Goal: Share content: Share content

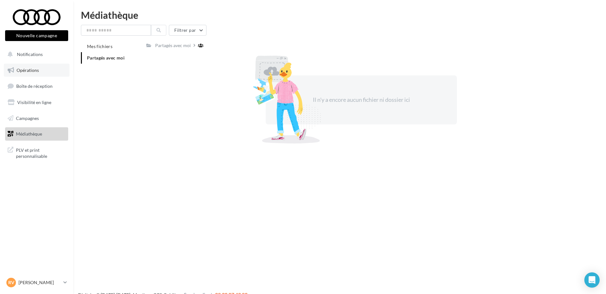
click at [50, 76] on link "Opérations" at bounding box center [37, 70] width 66 height 13
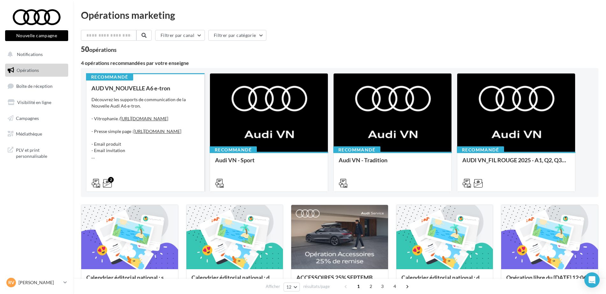
click at [178, 106] on div "Découvrez les supports de communication de la Nouvelle Audi A6 e-tron. - Vitrop…" at bounding box center [145, 129] width 108 height 64
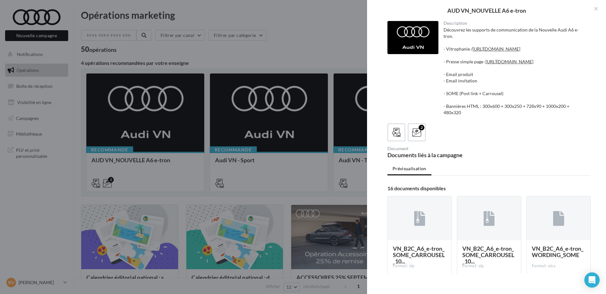
click at [270, 144] on div at bounding box center [303, 147] width 606 height 294
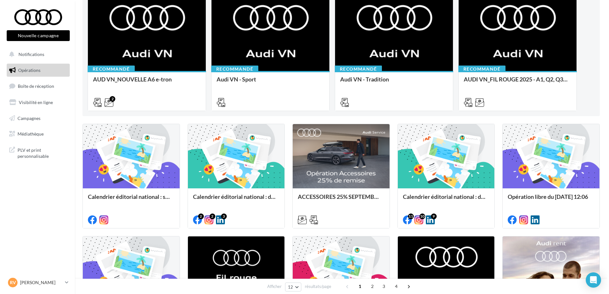
scroll to position [127, 0]
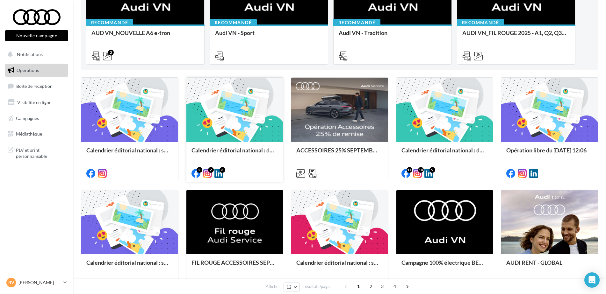
click at [240, 116] on div at bounding box center [234, 110] width 97 height 65
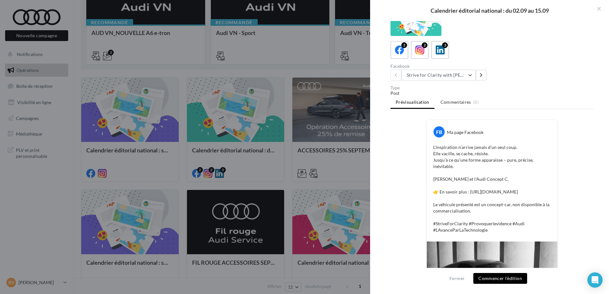
scroll to position [4, 0]
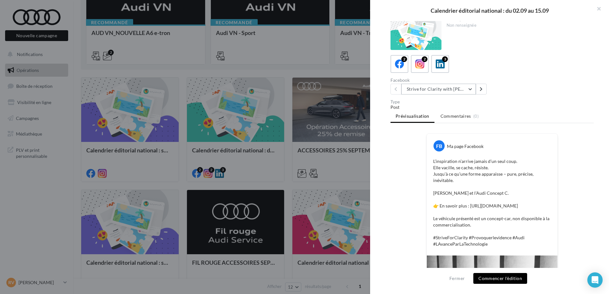
click at [465, 90] on button "Strive for Clarity with [PERSON_NAME] | Gallery 3" at bounding box center [439, 89] width 75 height 11
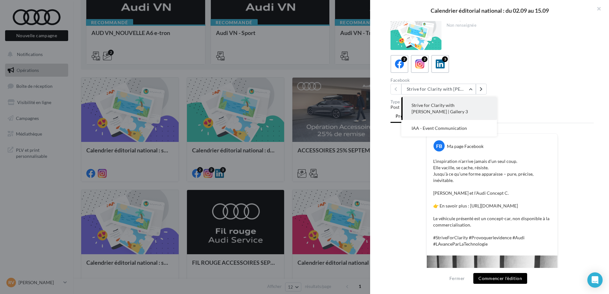
click at [418, 170] on div "FB Ma page Facebook L’inspiration n’arrive jamais d’un seul coup. Elle vacille,…" at bounding box center [492, 265] width 203 height 262
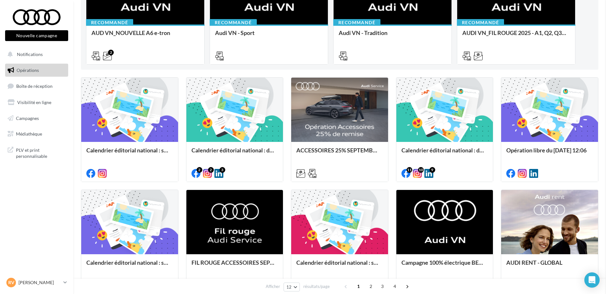
click at [429, 103] on div at bounding box center [444, 110] width 97 height 65
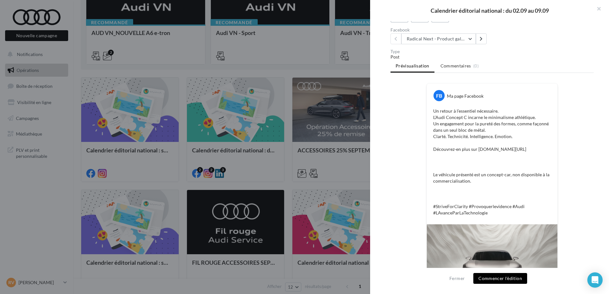
scroll to position [0, 0]
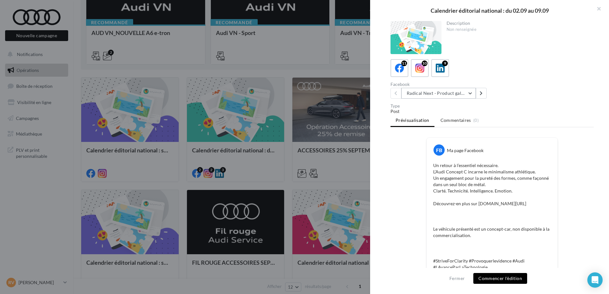
click at [449, 90] on button "Radical Next - Product gallery" at bounding box center [439, 93] width 75 height 11
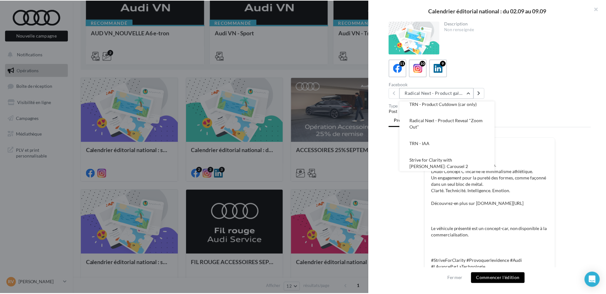
scroll to position [138, 0]
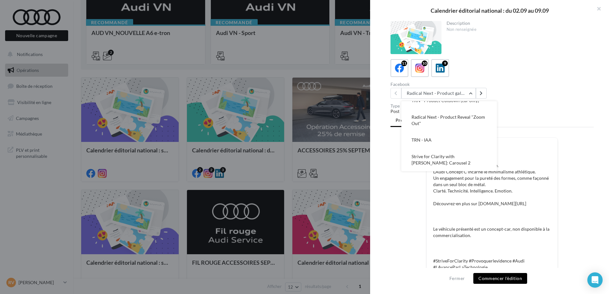
click at [404, 206] on div "FB Ma page Facebook Un retour à l’essentiel nécessaire. L’Audi Concept C incarn…" at bounding box center [492, 278] width 203 height 281
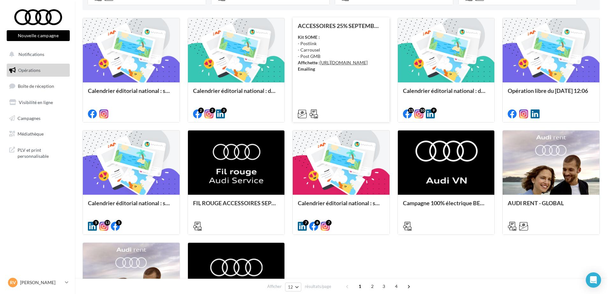
scroll to position [255, 0]
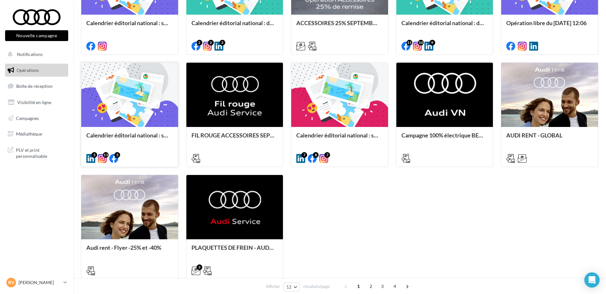
click at [116, 90] on div at bounding box center [129, 95] width 97 height 65
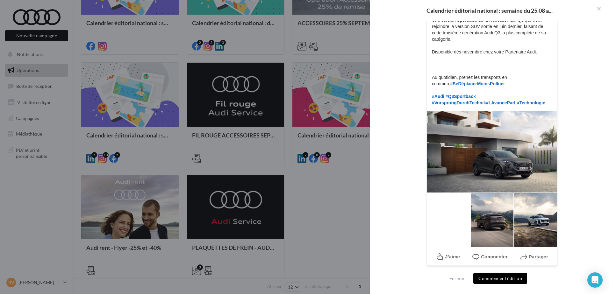
scroll to position [0, 0]
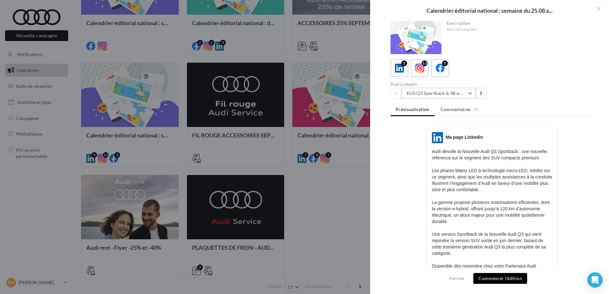
click at [451, 92] on button "EOS Q3 Sportback & SB e-Hybrid" at bounding box center [439, 93] width 75 height 11
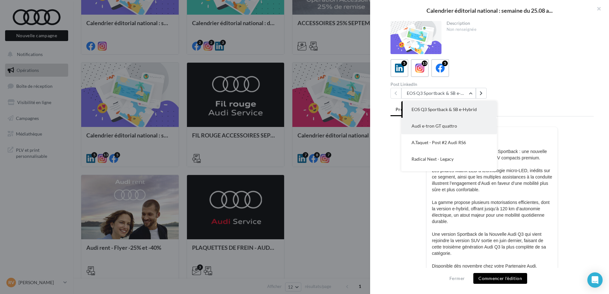
click at [443, 123] on button "Audi e-tron GT quattro" at bounding box center [450, 126] width 96 height 17
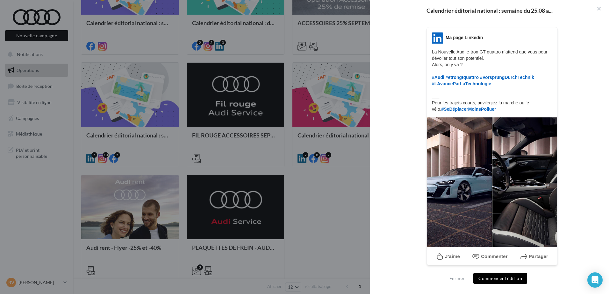
scroll to position [4, 0]
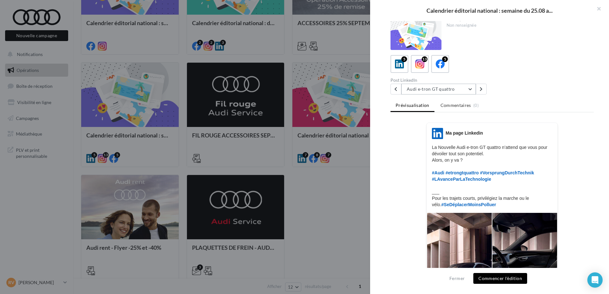
click at [436, 91] on button "Audi e-tron GT quattro" at bounding box center [439, 89] width 75 height 11
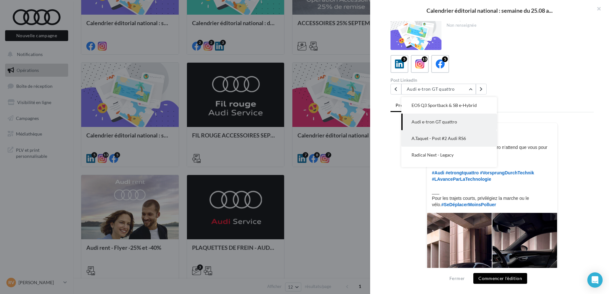
click at [438, 141] on span "A.Taquet - Post #2 Audi RS6" at bounding box center [439, 138] width 54 height 5
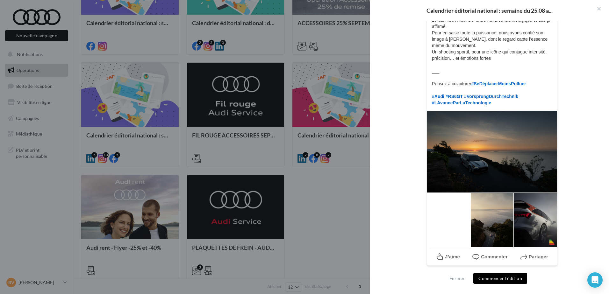
scroll to position [0, 0]
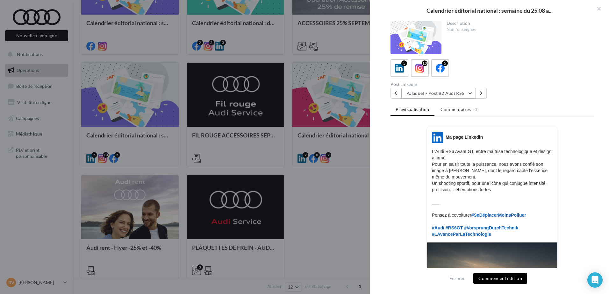
click at [446, 91] on button "A.Taquet - Post #2 Audi RS6" at bounding box center [439, 93] width 75 height 11
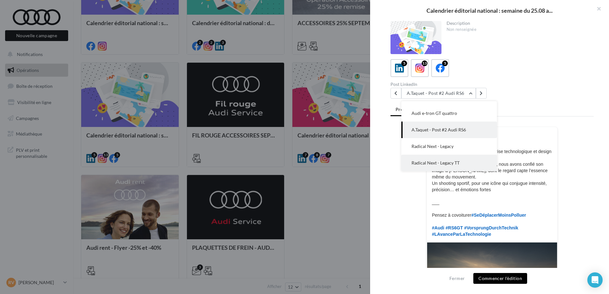
click at [439, 163] on span "Radical Next - Legacy TT" at bounding box center [436, 162] width 48 height 5
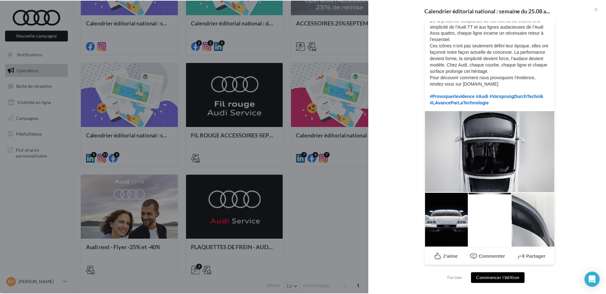
scroll to position [0, 0]
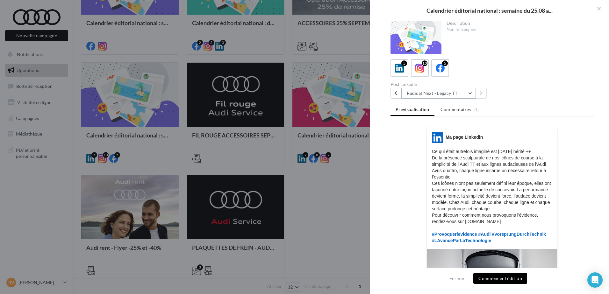
click at [448, 94] on button "Radical Next - Legacy TT" at bounding box center [439, 93] width 75 height 11
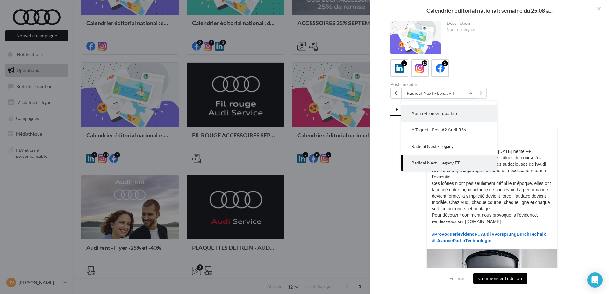
click at [444, 115] on span "Audi e-tron GT quattro" at bounding box center [435, 113] width 46 height 5
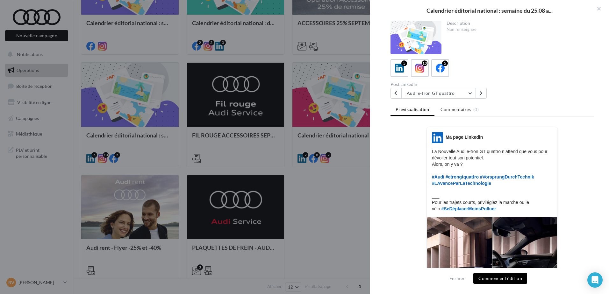
click at [361, 190] on div at bounding box center [304, 147] width 609 height 294
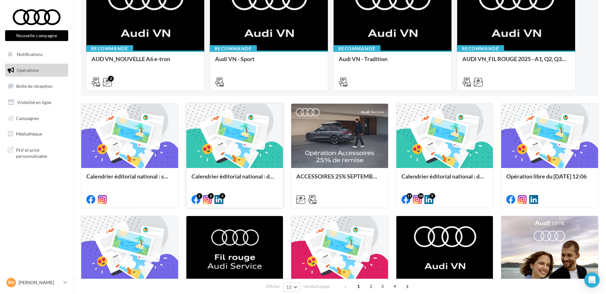
scroll to position [191, 0]
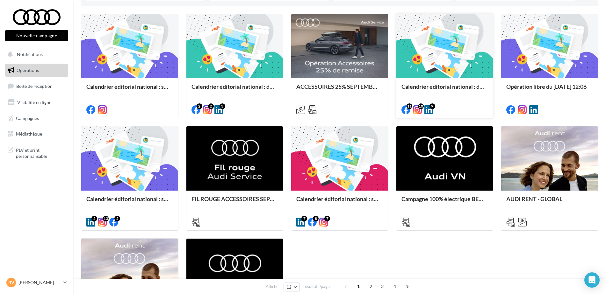
click at [437, 42] on div at bounding box center [444, 46] width 97 height 65
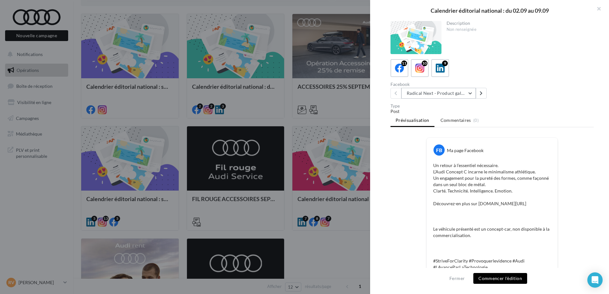
click at [467, 93] on button "Radical Next - Product gallery" at bounding box center [439, 93] width 75 height 11
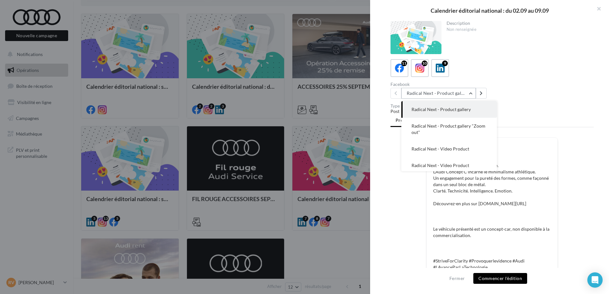
click at [467, 93] on button "Radical Next - Product gallery" at bounding box center [439, 93] width 75 height 11
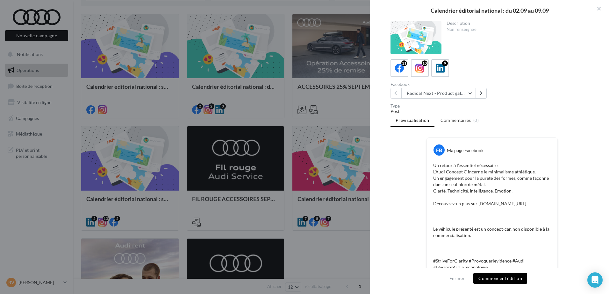
click at [489, 108] on div "Type" at bounding box center [492, 106] width 203 height 4
click at [467, 91] on button "Radical Next - Product gallery" at bounding box center [439, 93] width 75 height 11
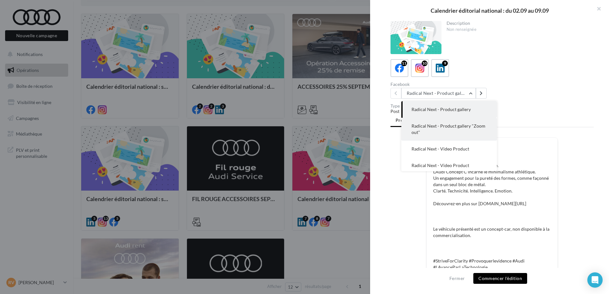
click at [458, 127] on span "Radical Next - Product gallery "Zoom out"" at bounding box center [449, 129] width 74 height 12
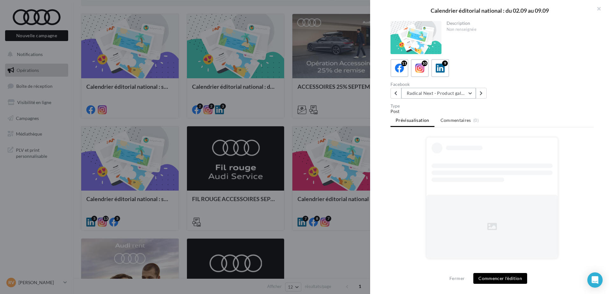
click at [466, 95] on button "Radical Next - Product gallery "Zoom out"" at bounding box center [439, 93] width 75 height 11
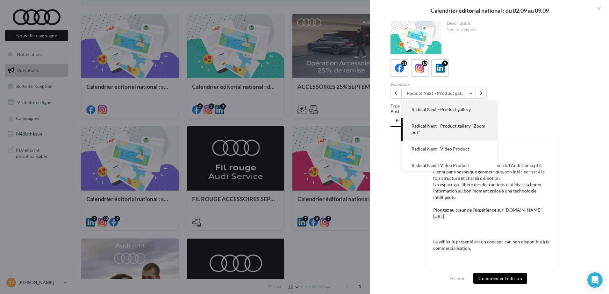
click at [466, 109] on span "Radical Next - Product gallery" at bounding box center [441, 109] width 59 height 5
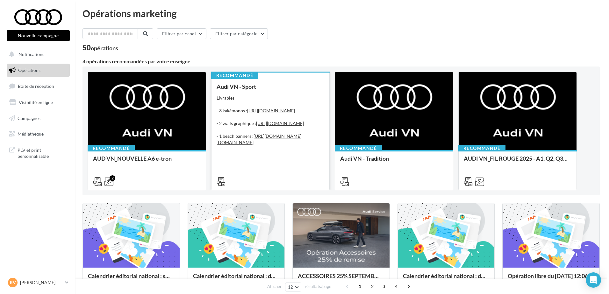
scroll to position [0, 0]
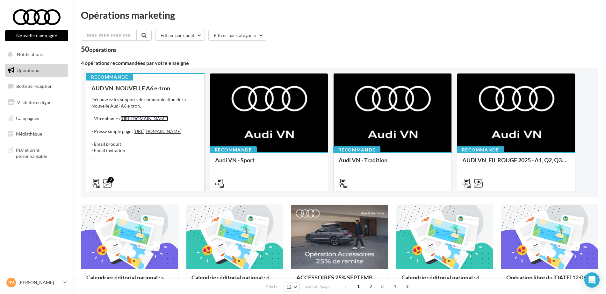
click at [150, 121] on link "[URL][DOMAIN_NAME]" at bounding box center [144, 118] width 48 height 5
